Goal: Task Accomplishment & Management: Use online tool/utility

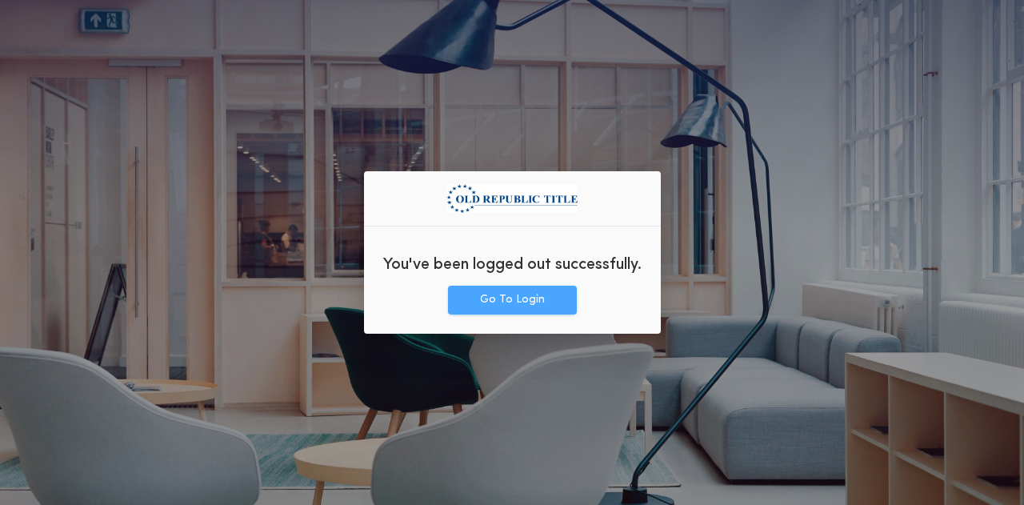
click at [522, 302] on button "Go To Login" at bounding box center [512, 300] width 129 height 29
